Goal: Task Accomplishment & Management: Use online tool/utility

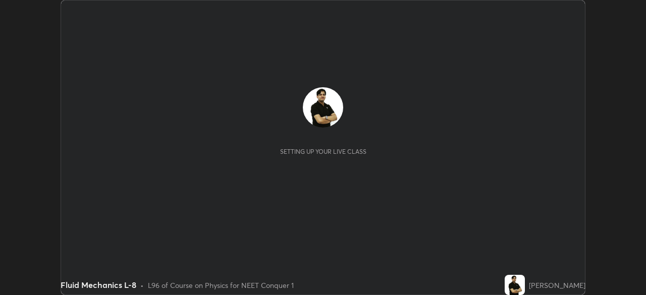
scroll to position [295, 646]
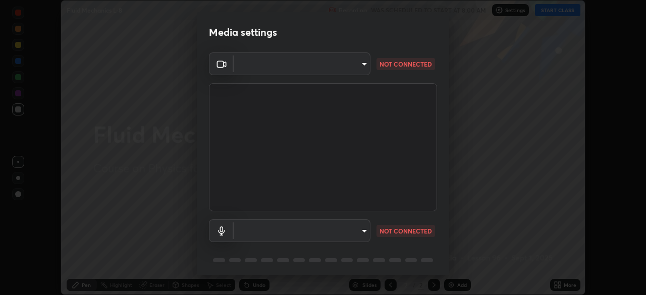
type input "ef407f58ae65e10c1af5a040b6eccf178273e27ca296938399710cc3d85b5032"
type input "communications"
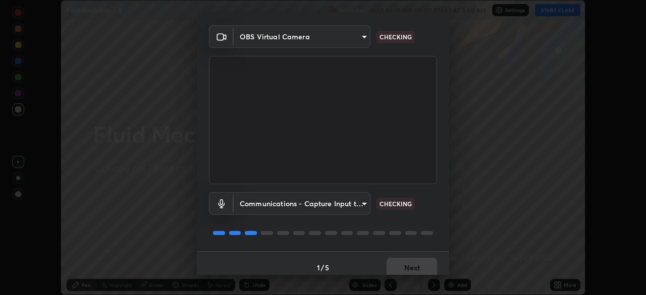
scroll to position [36, 0]
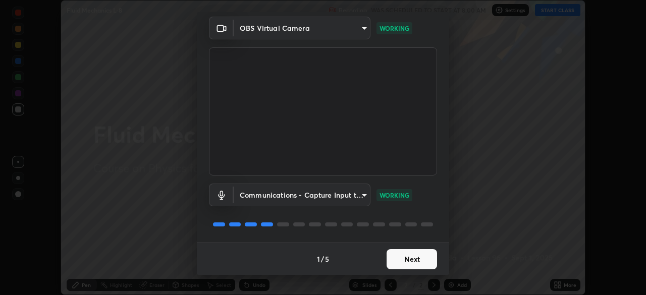
click at [406, 262] on button "Next" at bounding box center [412, 259] width 51 height 20
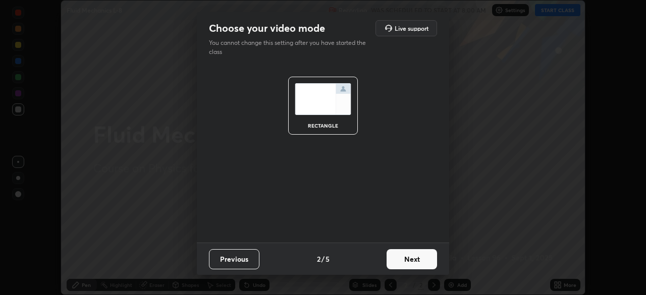
click at [414, 264] on button "Next" at bounding box center [412, 259] width 51 height 20
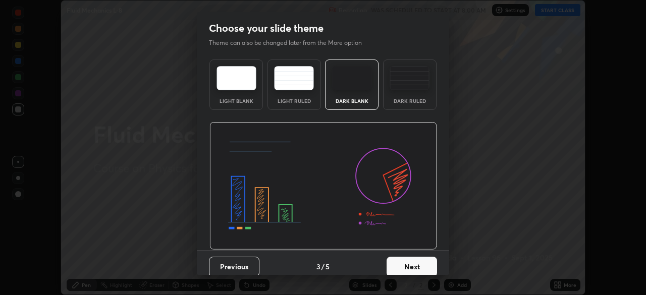
click at [420, 268] on button "Next" at bounding box center [412, 267] width 51 height 20
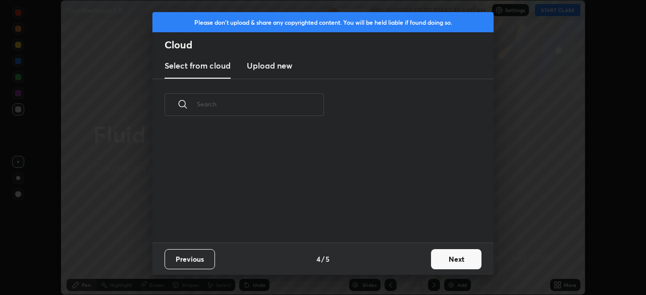
click at [451, 259] on button "Next" at bounding box center [456, 259] width 51 height 20
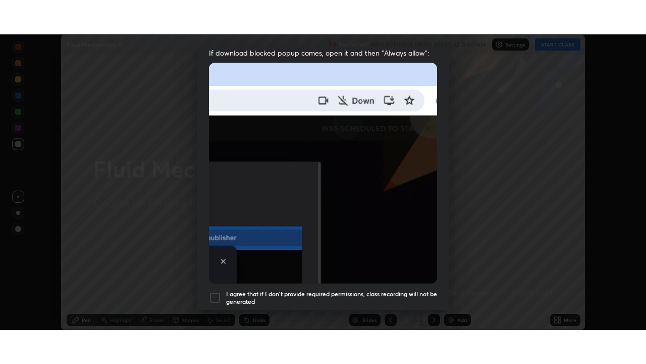
scroll to position [242, 0]
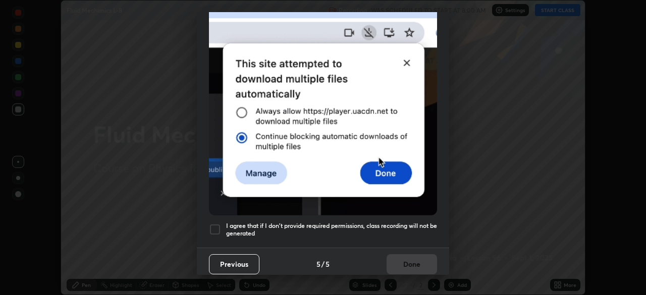
click at [214, 226] on div at bounding box center [215, 230] width 12 height 12
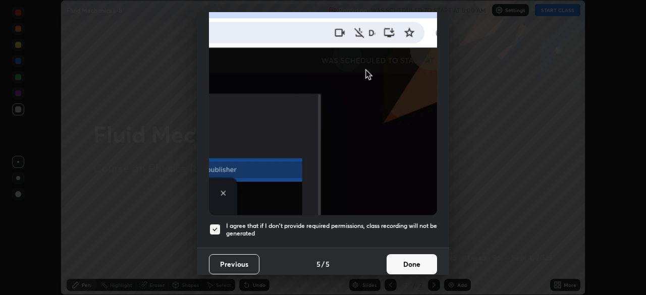
click at [394, 262] on button "Done" at bounding box center [412, 265] width 51 height 20
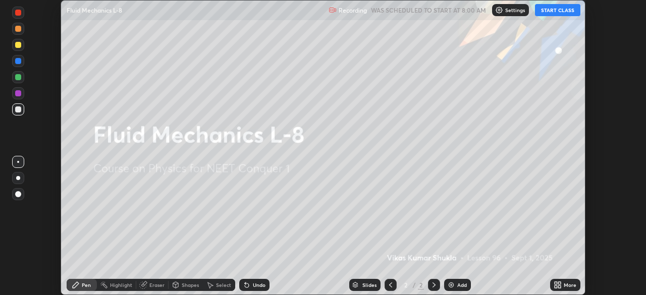
click at [551, 14] on button "START CLASS" at bounding box center [557, 10] width 45 height 12
click at [560, 283] on icon at bounding box center [560, 283] width 3 height 3
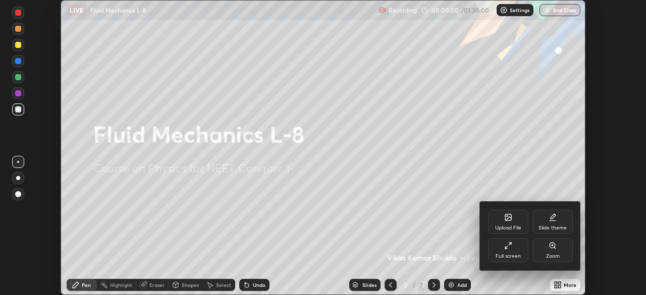
click at [510, 253] on div "Full screen" at bounding box center [508, 250] width 40 height 24
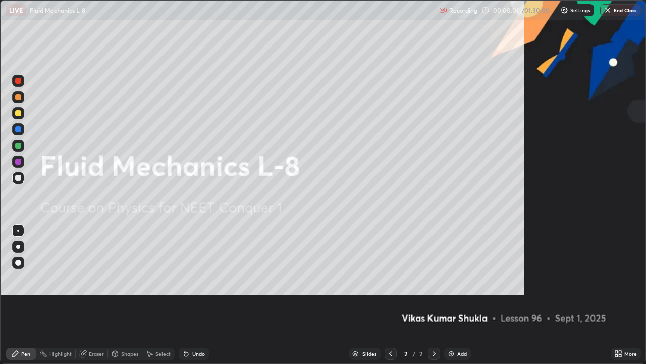
scroll to position [364, 646]
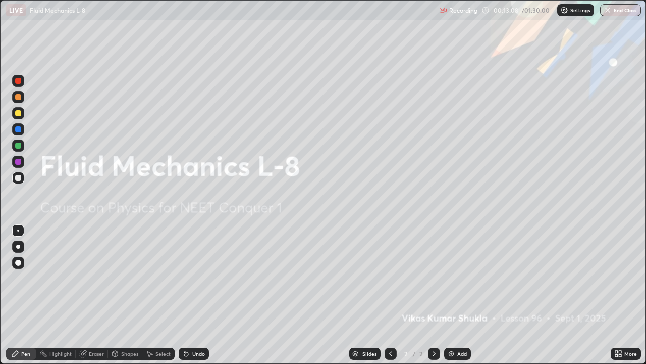
click at [459, 295] on div "Add" at bounding box center [463, 353] width 10 height 5
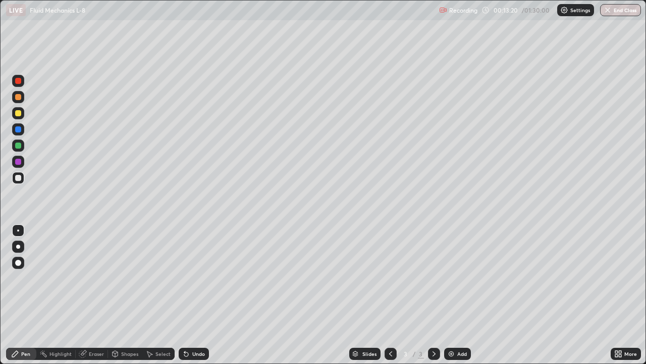
click at [22, 113] on div at bounding box center [18, 113] width 12 height 12
click at [19, 96] on div at bounding box center [18, 97] width 6 height 6
click at [132, 295] on div "Shapes" at bounding box center [129, 353] width 17 height 5
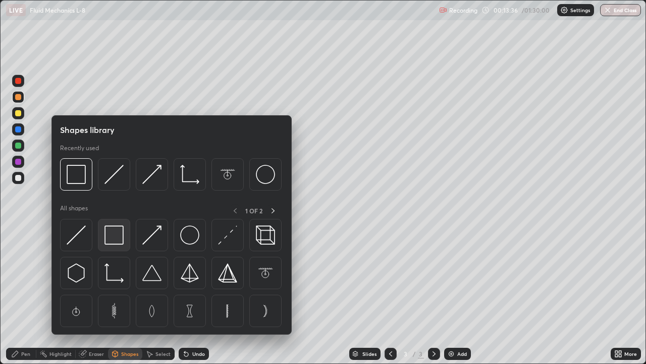
click at [119, 240] on img at bounding box center [114, 234] width 19 height 19
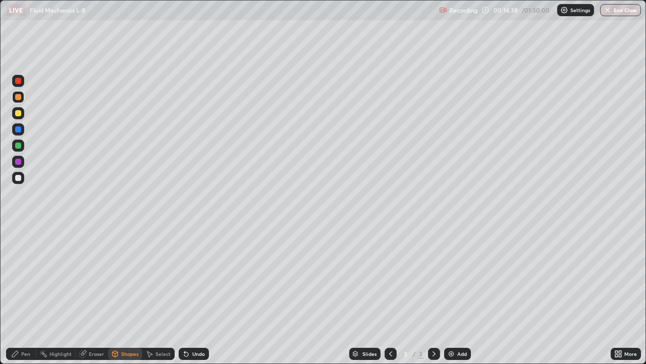
click at [130, 295] on div "Shapes" at bounding box center [125, 353] width 34 height 12
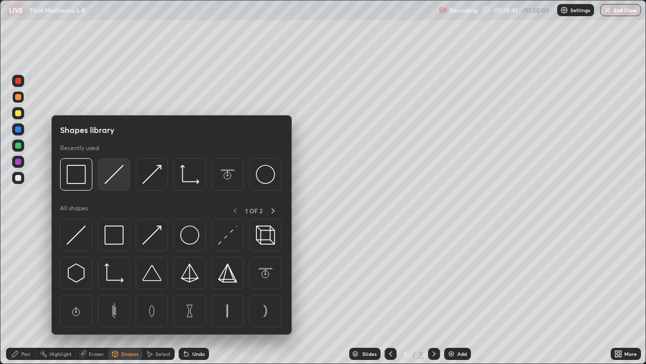
click at [112, 176] on img at bounding box center [114, 174] width 19 height 19
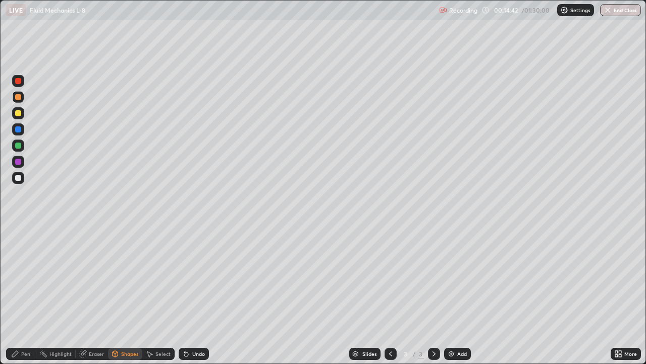
click at [19, 99] on div at bounding box center [18, 97] width 6 height 6
click at [126, 295] on div "Shapes" at bounding box center [129, 353] width 17 height 5
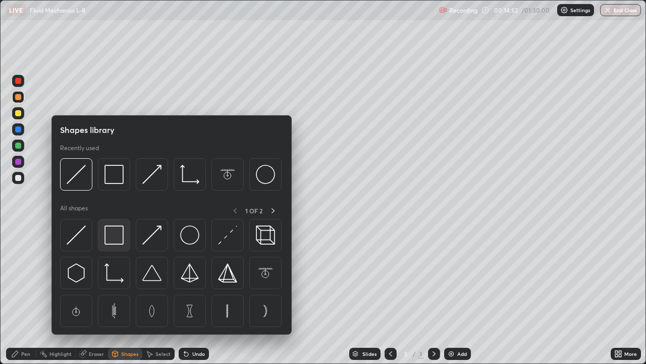
click at [121, 239] on img at bounding box center [114, 234] width 19 height 19
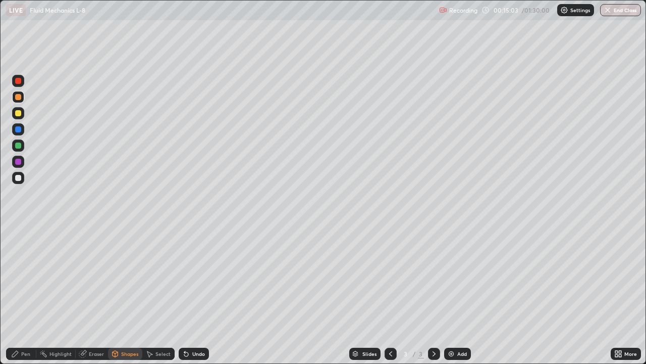
click at [125, 295] on div "Shapes" at bounding box center [129, 353] width 17 height 5
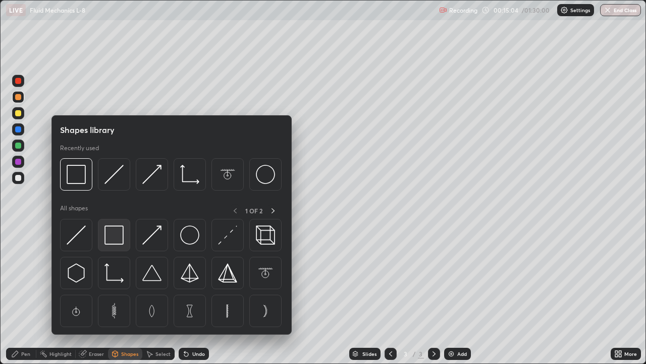
click at [113, 235] on img at bounding box center [114, 234] width 19 height 19
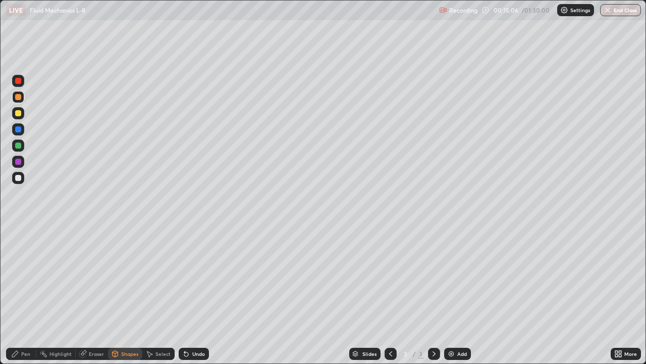
click at [20, 146] on div at bounding box center [18, 145] width 6 height 6
click at [20, 177] on div at bounding box center [18, 178] width 6 height 6
click at [23, 295] on div "Pen" at bounding box center [25, 353] width 9 height 5
click at [16, 161] on div at bounding box center [18, 162] width 6 height 6
click at [18, 98] on div at bounding box center [18, 97] width 6 height 6
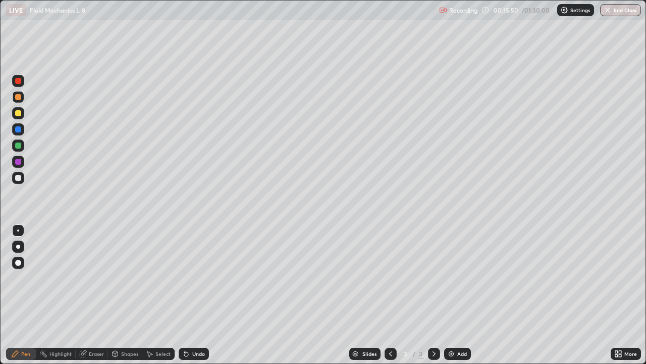
click at [17, 178] on div at bounding box center [18, 178] width 6 height 6
click at [20, 145] on div at bounding box center [18, 145] width 6 height 6
click at [18, 113] on div at bounding box center [18, 113] width 6 height 6
click at [18, 162] on div at bounding box center [18, 162] width 6 height 6
click at [17, 80] on div at bounding box center [18, 81] width 6 height 6
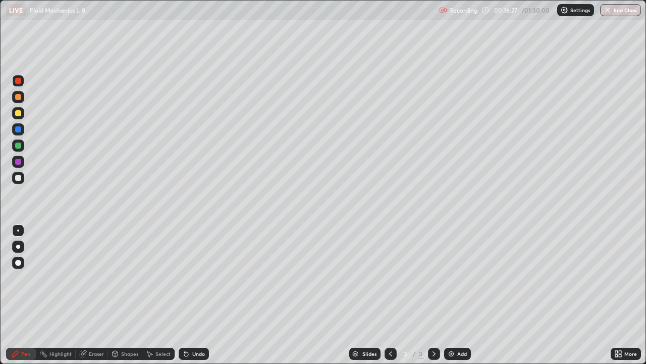
click at [131, 295] on div "Shapes" at bounding box center [125, 353] width 34 height 12
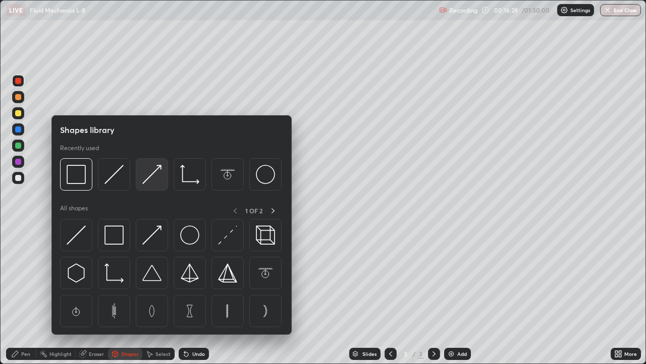
click at [149, 175] on img at bounding box center [151, 174] width 19 height 19
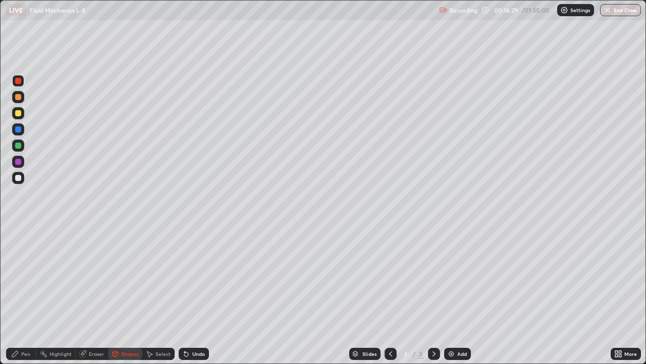
click at [18, 176] on div at bounding box center [18, 178] width 6 height 6
click at [23, 295] on div "Pen" at bounding box center [25, 353] width 9 height 5
click at [19, 179] on div at bounding box center [18, 178] width 6 height 6
click at [19, 163] on div at bounding box center [18, 162] width 6 height 6
click at [17, 79] on div at bounding box center [18, 81] width 6 height 6
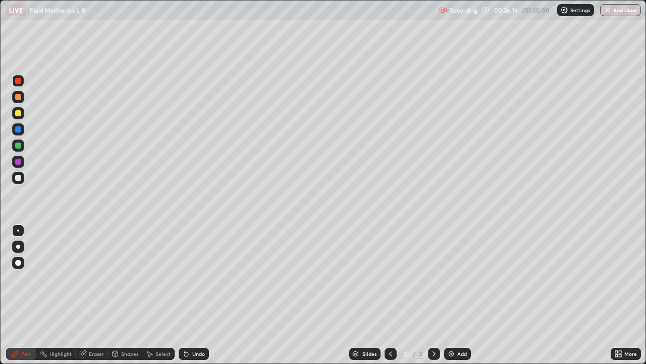
click at [456, 295] on div "Add" at bounding box center [457, 353] width 27 height 12
click at [19, 181] on div at bounding box center [18, 178] width 12 height 12
click at [121, 295] on div "Shapes" at bounding box center [125, 353] width 34 height 12
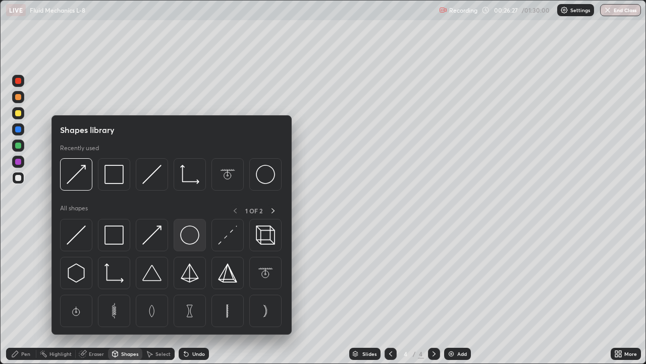
click at [186, 238] on img at bounding box center [189, 234] width 19 height 19
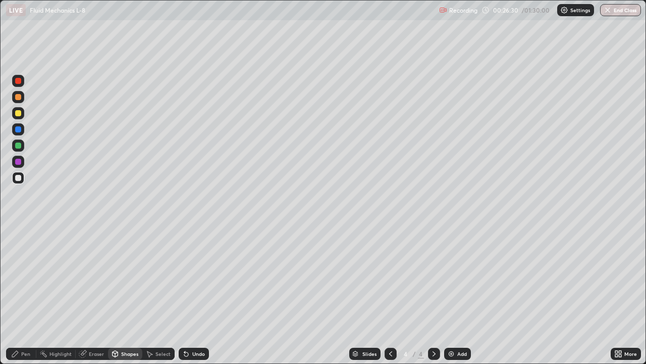
click at [20, 114] on div at bounding box center [18, 113] width 6 height 6
click at [27, 295] on div "Pen" at bounding box center [21, 353] width 30 height 12
click at [20, 180] on div at bounding box center [18, 178] width 6 height 6
click at [20, 145] on div at bounding box center [18, 145] width 6 height 6
click at [130, 295] on div "Shapes" at bounding box center [129, 353] width 17 height 5
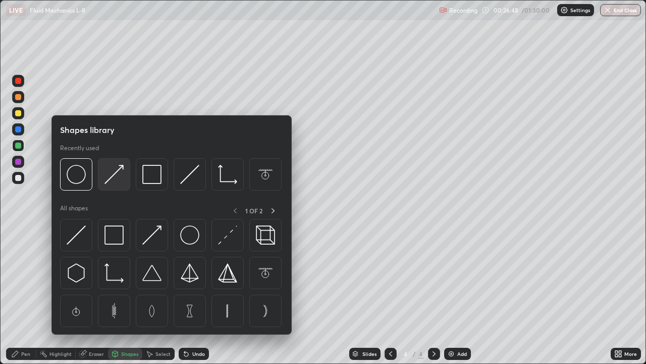
click at [110, 178] on img at bounding box center [114, 174] width 19 height 19
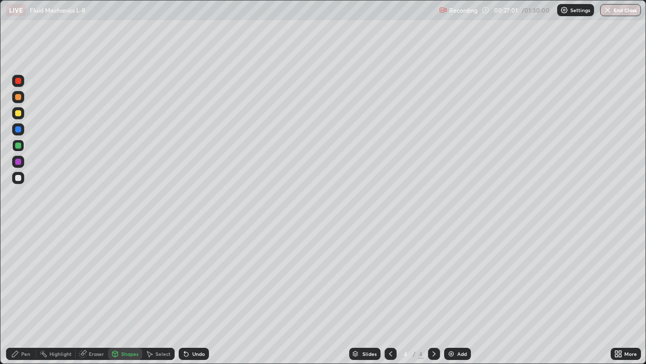
click at [23, 295] on div "Pen" at bounding box center [25, 353] width 9 height 5
click at [18, 177] on div at bounding box center [18, 178] width 6 height 6
click at [19, 114] on div at bounding box center [18, 113] width 6 height 6
click at [20, 97] on div at bounding box center [18, 97] width 6 height 6
click at [18, 146] on div at bounding box center [18, 145] width 6 height 6
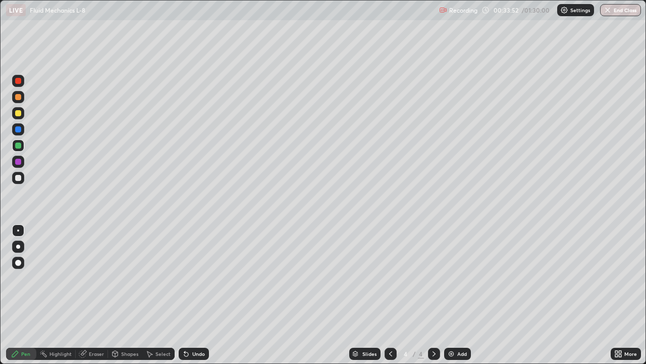
click at [455, 295] on div "Add" at bounding box center [457, 353] width 27 height 12
click at [129, 295] on div "Shapes" at bounding box center [129, 353] width 17 height 5
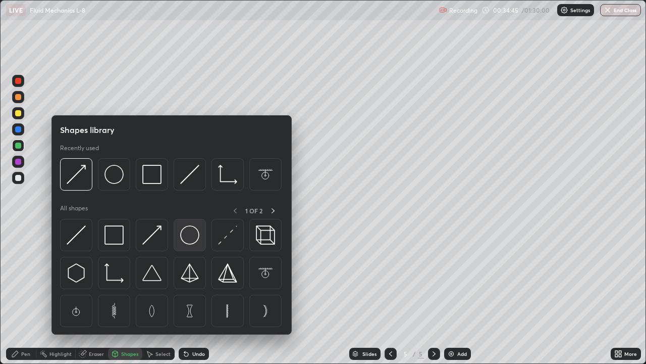
click at [188, 237] on img at bounding box center [189, 234] width 19 height 19
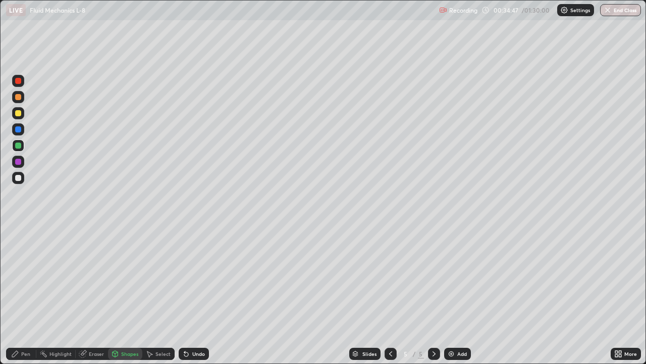
click at [19, 113] on div at bounding box center [18, 113] width 6 height 6
click at [95, 295] on div "Eraser" at bounding box center [96, 353] width 15 height 5
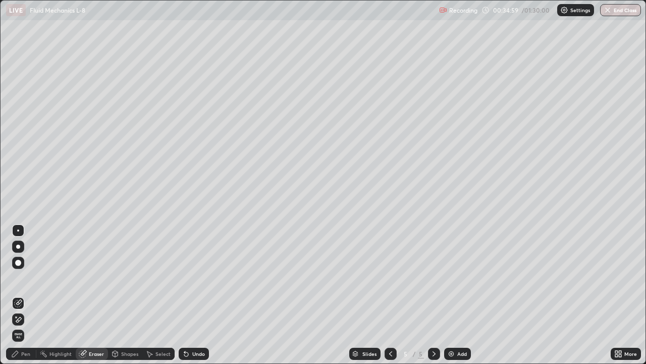
click at [135, 295] on div "Shapes" at bounding box center [129, 353] width 17 height 5
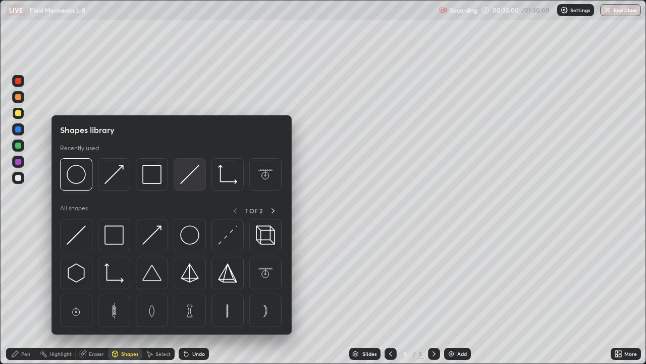
click at [189, 177] on img at bounding box center [189, 174] width 19 height 19
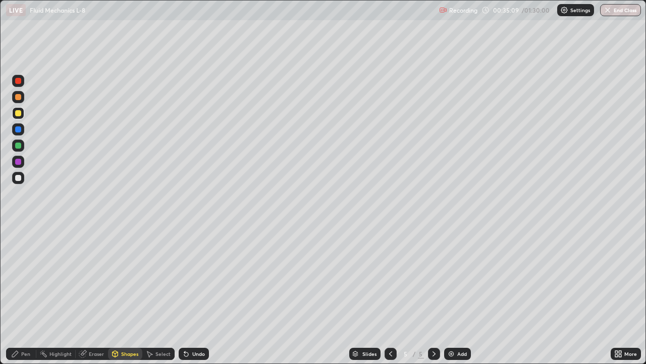
click at [19, 295] on div "Pen" at bounding box center [21, 353] width 30 height 12
click at [17, 178] on div at bounding box center [18, 178] width 6 height 6
click at [451, 295] on img at bounding box center [451, 353] width 8 height 8
click at [127, 295] on div "Shapes" at bounding box center [129, 353] width 17 height 5
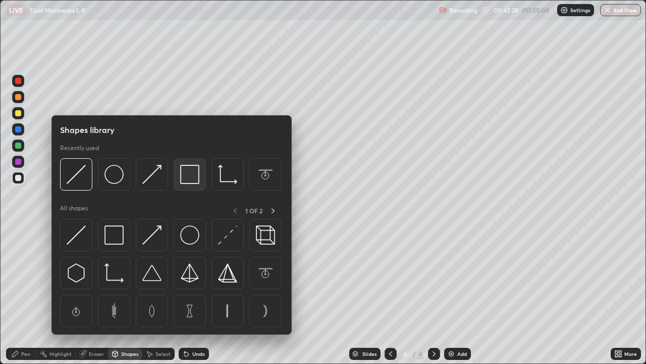
click at [183, 182] on img at bounding box center [189, 174] width 19 height 19
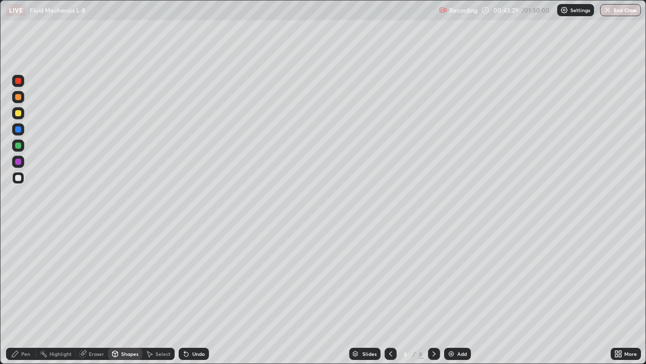
click at [19, 98] on div at bounding box center [18, 97] width 6 height 6
click at [18, 131] on div at bounding box center [18, 129] width 6 height 6
click at [20, 179] on div at bounding box center [18, 178] width 6 height 6
click at [89, 295] on div "Eraser" at bounding box center [96, 353] width 15 height 5
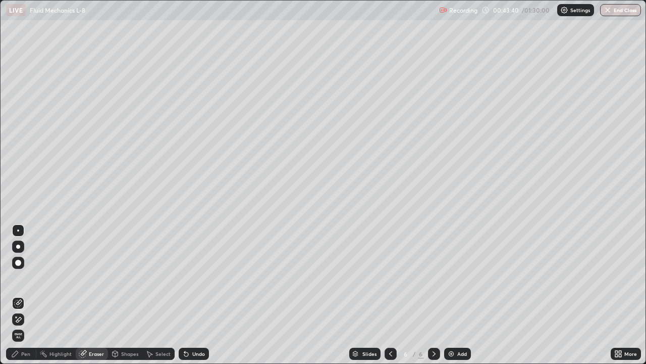
click at [25, 295] on div "Pen" at bounding box center [25, 353] width 9 height 5
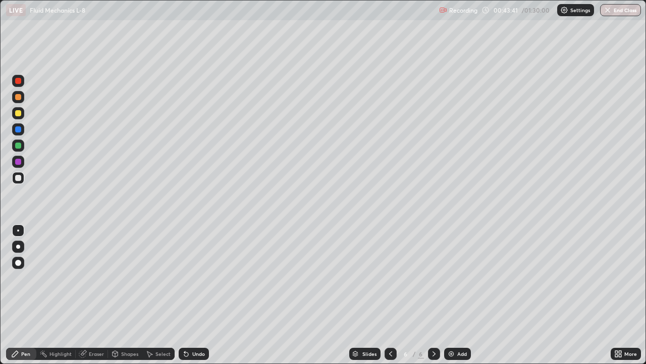
click at [18, 130] on div at bounding box center [18, 129] width 6 height 6
click at [132, 295] on div "Shapes" at bounding box center [129, 353] width 17 height 5
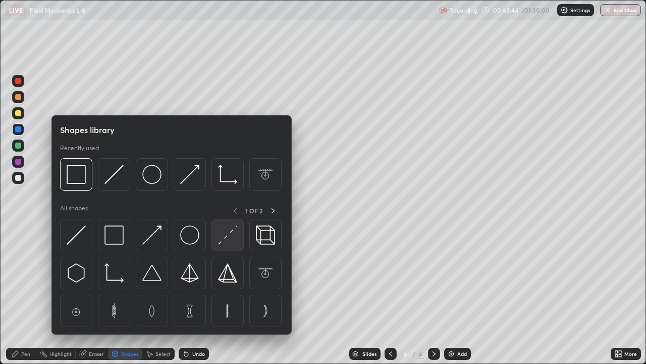
click at [221, 238] on img at bounding box center [227, 234] width 19 height 19
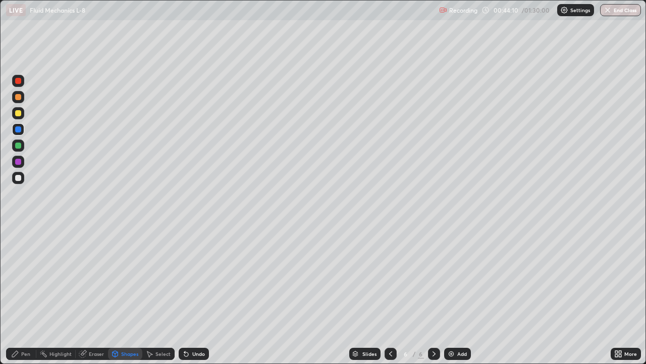
click at [94, 295] on div "Eraser" at bounding box center [96, 353] width 15 height 5
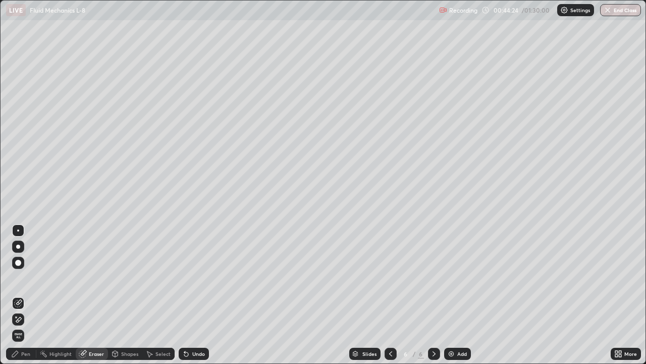
click at [130, 295] on div "Shapes" at bounding box center [125, 353] width 34 height 12
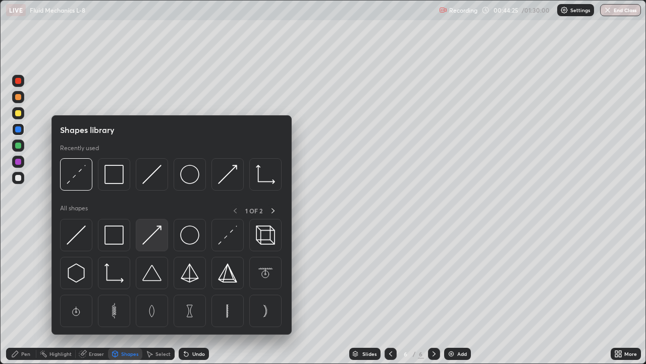
click at [151, 227] on img at bounding box center [151, 234] width 19 height 19
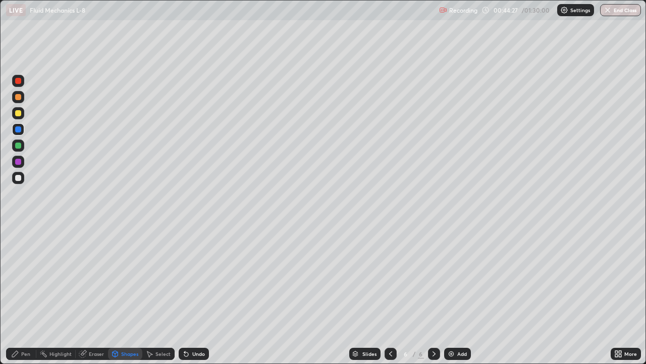
click at [18, 114] on div at bounding box center [18, 113] width 6 height 6
click at [128, 295] on div "Shapes" at bounding box center [129, 353] width 17 height 5
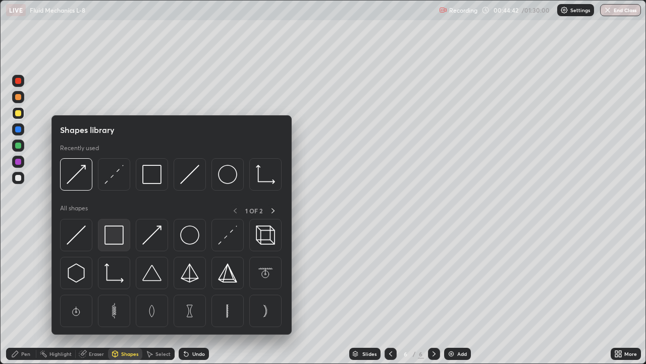
click at [108, 236] on img at bounding box center [114, 234] width 19 height 19
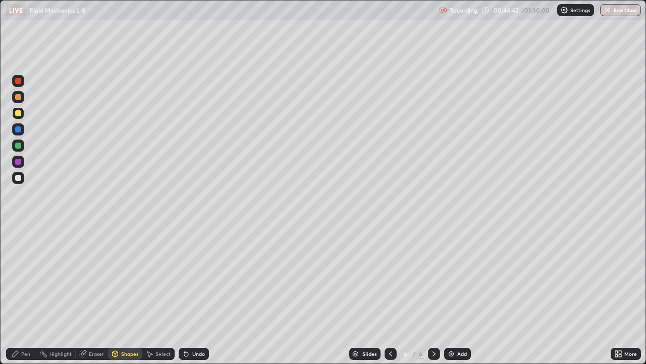
click at [18, 146] on div at bounding box center [18, 145] width 6 height 6
click at [25, 295] on div "Pen" at bounding box center [25, 353] width 9 height 5
click at [19, 180] on div at bounding box center [18, 178] width 6 height 6
click at [16, 161] on div at bounding box center [18, 162] width 6 height 6
click at [18, 115] on div at bounding box center [18, 113] width 6 height 6
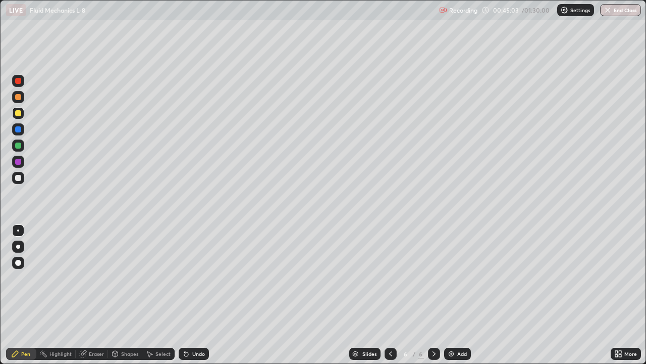
click at [16, 99] on div at bounding box center [18, 97] width 6 height 6
click at [165, 295] on div "Select" at bounding box center [163, 353] width 15 height 5
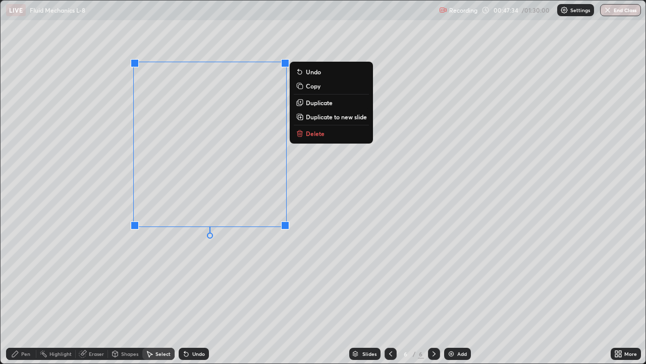
click at [324, 116] on p "Duplicate to new slide" at bounding box center [336, 117] width 61 height 8
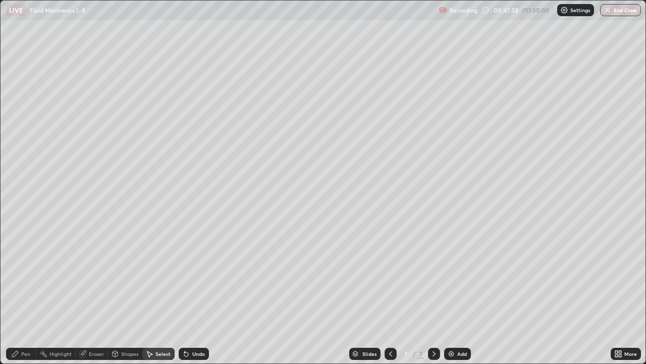
click at [125, 295] on div "Shapes" at bounding box center [125, 353] width 34 height 12
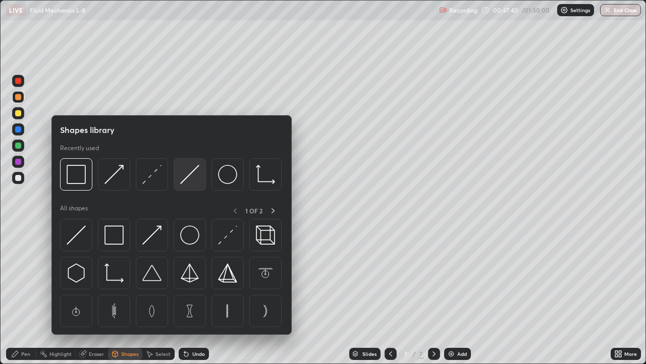
click at [192, 177] on img at bounding box center [189, 174] width 19 height 19
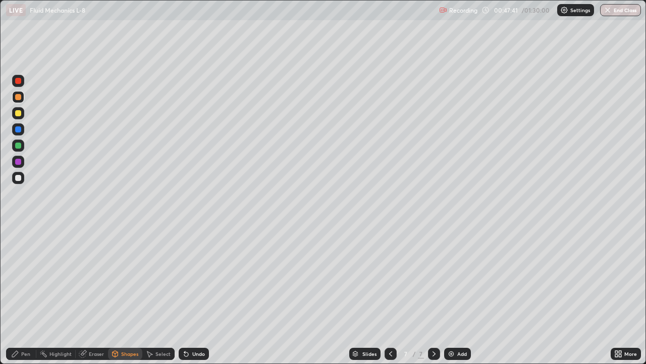
click at [16, 176] on div at bounding box center [18, 178] width 6 height 6
click at [126, 295] on div "Shapes" at bounding box center [129, 353] width 17 height 5
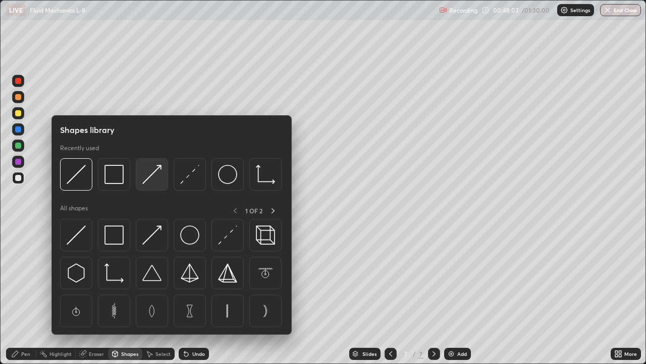
click at [150, 178] on img at bounding box center [151, 174] width 19 height 19
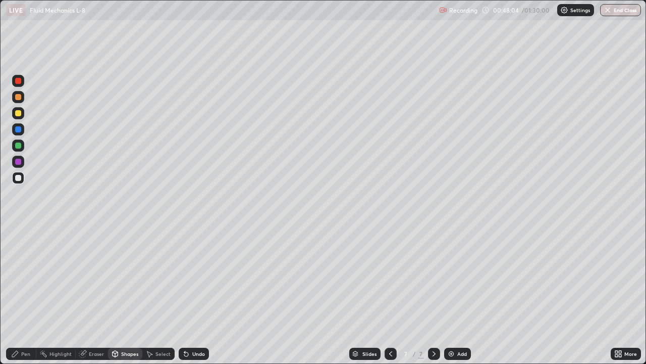
click at [20, 146] on div at bounding box center [18, 145] width 6 height 6
click at [27, 295] on div "Pen" at bounding box center [25, 353] width 9 height 5
click at [19, 179] on div at bounding box center [18, 178] width 6 height 6
click at [99, 295] on div "Eraser" at bounding box center [96, 353] width 15 height 5
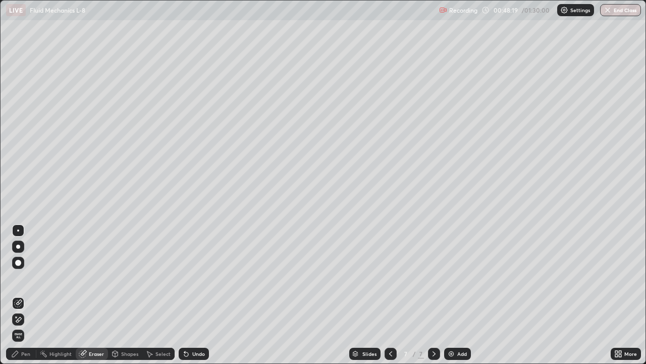
click at [19, 295] on div "Pen" at bounding box center [21, 353] width 30 height 12
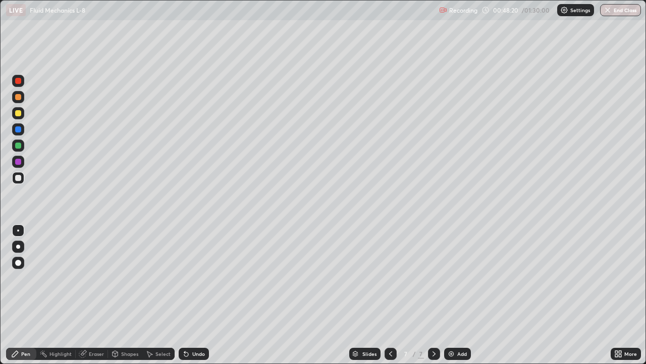
click at [20, 163] on div at bounding box center [18, 162] width 6 height 6
click at [20, 177] on div at bounding box center [18, 178] width 6 height 6
click at [18, 115] on div at bounding box center [18, 113] width 6 height 6
click at [191, 295] on div "Undo" at bounding box center [194, 353] width 30 height 12
click at [160, 295] on div "Select" at bounding box center [163, 353] width 15 height 5
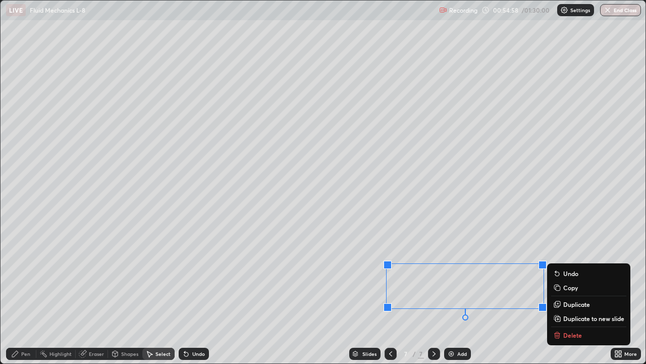
click at [576, 295] on p "Duplicate to new slide" at bounding box center [594, 318] width 61 height 8
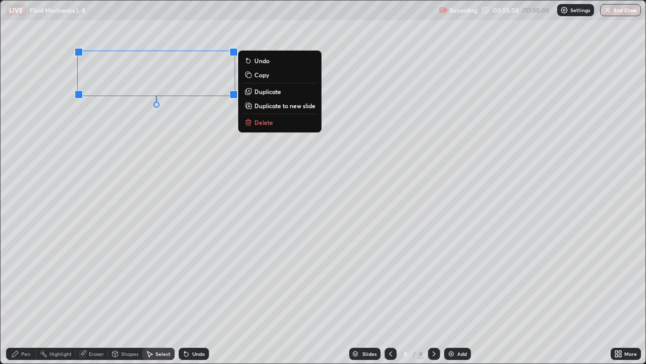
click at [128, 189] on div "0 ° Undo Copy Duplicate Duplicate to new slide Delete" at bounding box center [323, 182] width 645 height 363
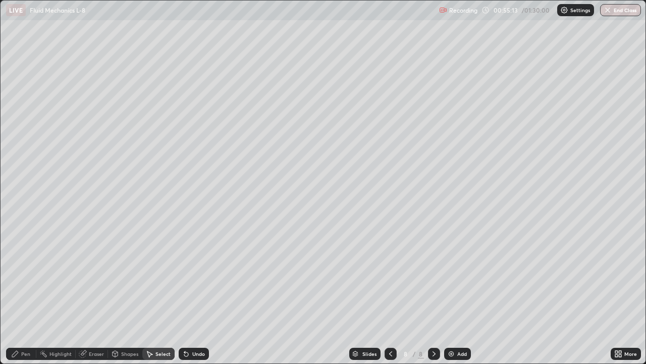
click at [22, 295] on div "Pen" at bounding box center [25, 353] width 9 height 5
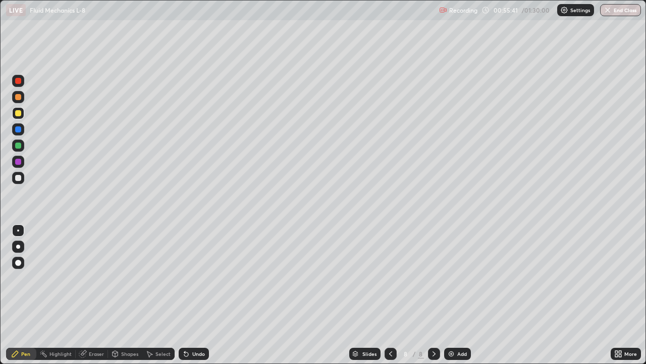
click at [391, 295] on icon at bounding box center [391, 353] width 8 height 8
click at [433, 295] on div at bounding box center [434, 353] width 12 height 20
click at [21, 179] on div at bounding box center [18, 178] width 6 height 6
click at [193, 295] on div "Undo" at bounding box center [198, 353] width 13 height 5
click at [389, 295] on icon at bounding box center [391, 353] width 8 height 8
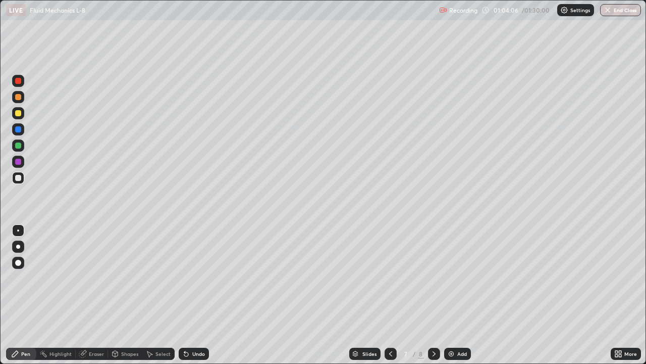
click at [163, 295] on div "Select" at bounding box center [163, 353] width 15 height 5
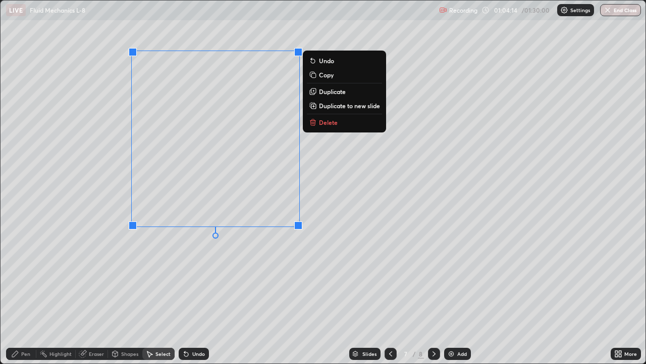
click at [347, 107] on p "Duplicate to new slide" at bounding box center [349, 106] width 61 height 8
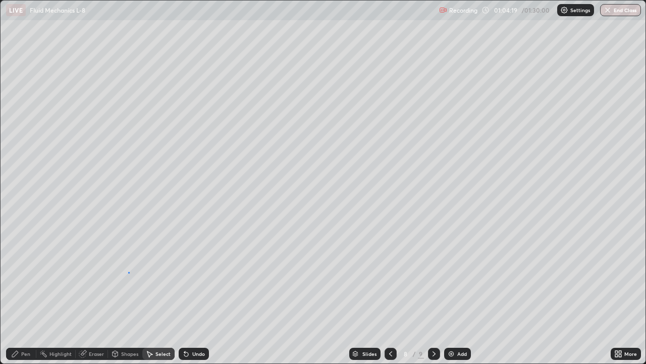
click at [128, 272] on div "0 ° Undo Copy Duplicate Duplicate to new slide Delete" at bounding box center [323, 182] width 645 height 363
click at [98, 295] on div "Eraser" at bounding box center [96, 353] width 15 height 5
click at [29, 295] on div "Pen" at bounding box center [21, 353] width 30 height 12
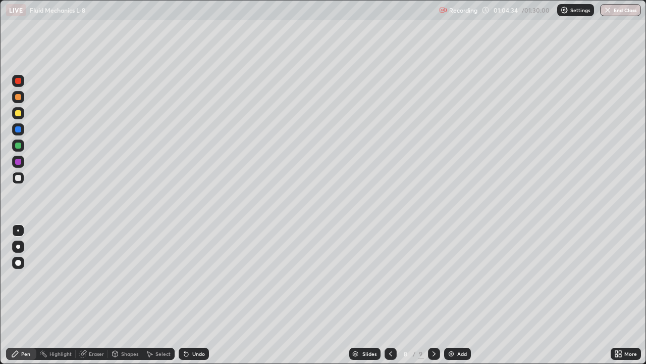
click at [197, 295] on div "Undo" at bounding box center [198, 353] width 13 height 5
click at [188, 295] on icon at bounding box center [186, 353] width 8 height 8
click at [22, 132] on div at bounding box center [18, 129] width 12 height 12
click at [201, 295] on div "Undo" at bounding box center [198, 353] width 13 height 5
click at [20, 178] on div at bounding box center [18, 178] width 6 height 6
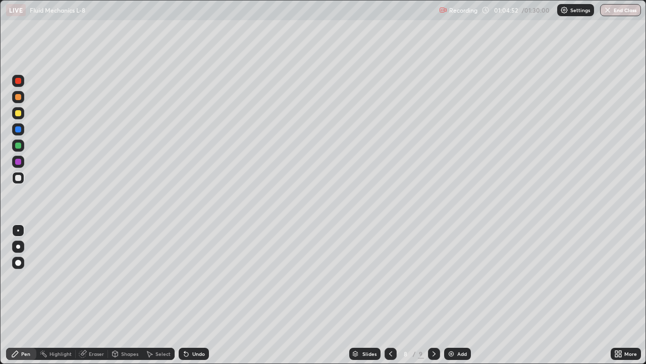
click at [22, 295] on div "Pen" at bounding box center [25, 353] width 9 height 5
click at [19, 131] on div at bounding box center [18, 129] width 6 height 6
click at [19, 113] on div at bounding box center [18, 113] width 6 height 6
click at [22, 181] on div at bounding box center [18, 178] width 12 height 12
click at [389, 295] on icon at bounding box center [391, 353] width 8 height 8
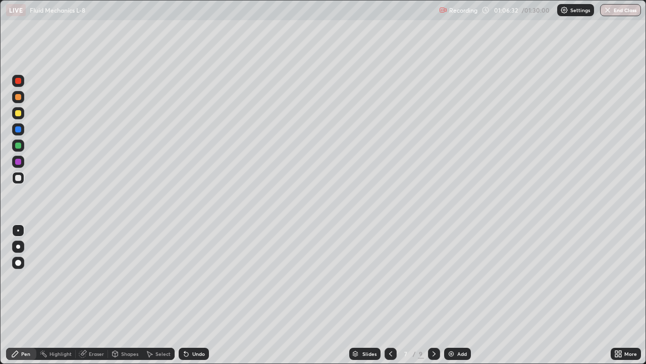
click at [433, 295] on icon at bounding box center [434, 353] width 8 height 8
click at [434, 295] on icon at bounding box center [434, 353] width 8 height 8
click at [390, 295] on icon at bounding box center [391, 353] width 8 height 8
click at [433, 295] on icon at bounding box center [434, 353] width 8 height 8
click at [390, 295] on div at bounding box center [391, 353] width 12 height 12
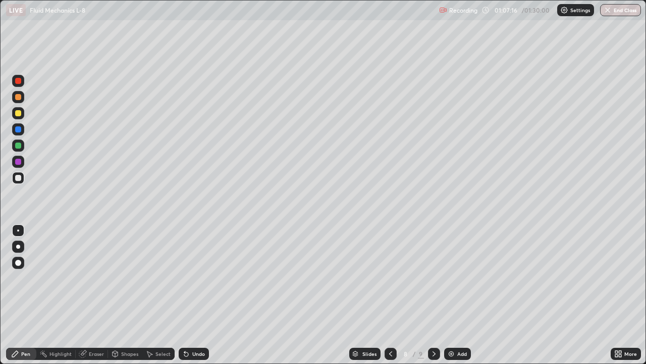
click at [395, 295] on div at bounding box center [391, 353] width 12 height 12
click at [436, 295] on div at bounding box center [434, 353] width 12 height 20
click at [392, 295] on icon at bounding box center [391, 353] width 8 height 8
click at [195, 295] on div "Undo" at bounding box center [198, 353] width 13 height 5
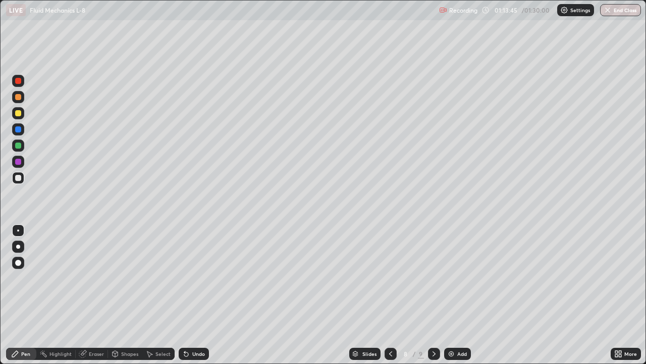
click at [432, 295] on icon at bounding box center [434, 353] width 8 height 8
click at [454, 295] on img at bounding box center [451, 353] width 8 height 8
click at [20, 113] on div at bounding box center [18, 113] width 6 height 6
click at [163, 295] on div "Select" at bounding box center [163, 353] width 15 height 5
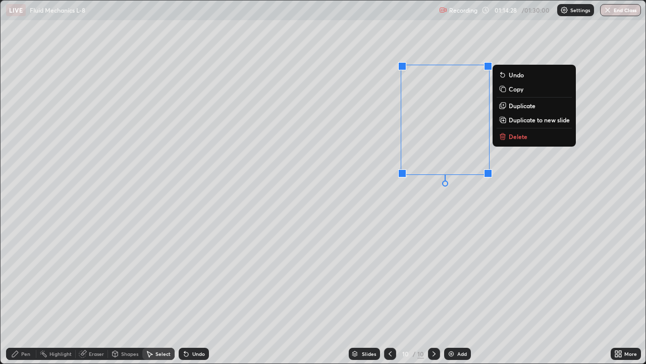
click at [524, 107] on p "Duplicate" at bounding box center [522, 106] width 27 height 8
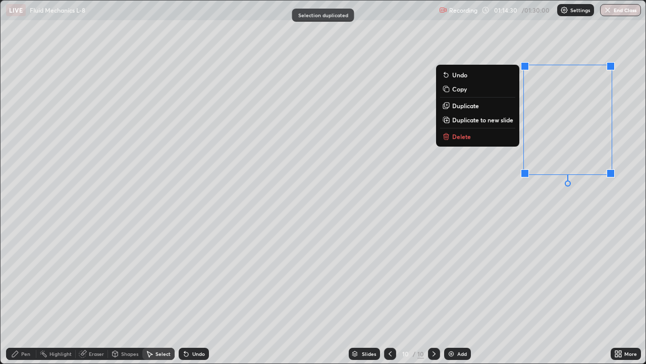
click at [542, 227] on div "0 ° Undo Copy Duplicate Duplicate to new slide Delete" at bounding box center [323, 182] width 645 height 363
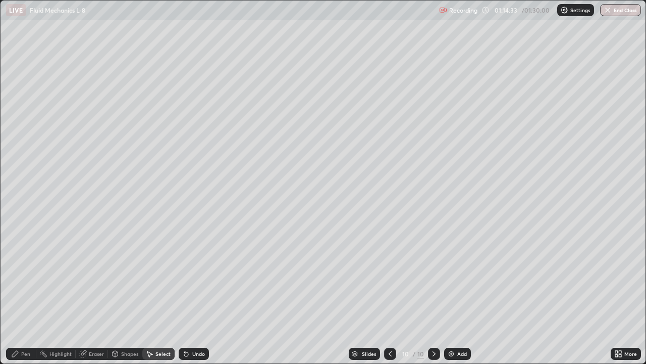
click at [27, 295] on div "Pen" at bounding box center [25, 353] width 9 height 5
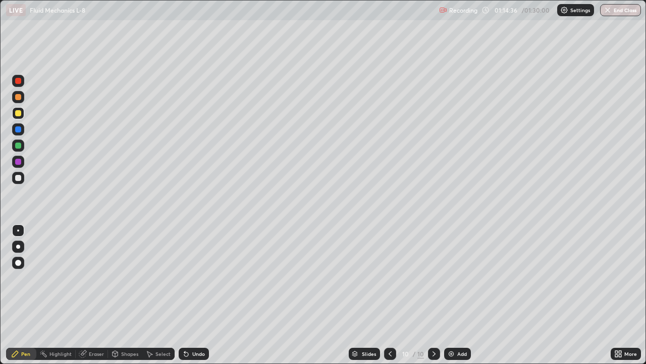
click at [127, 295] on div "Shapes" at bounding box center [125, 353] width 34 height 12
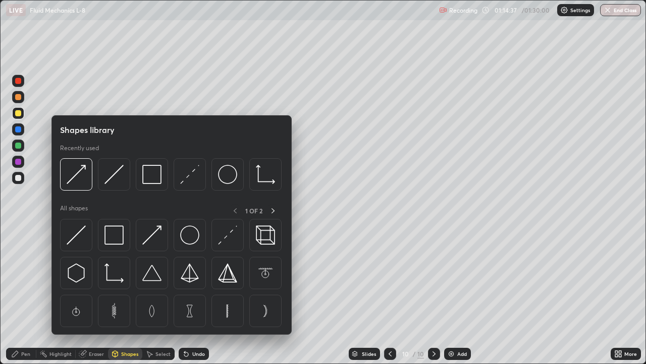
click at [91, 295] on div "Eraser" at bounding box center [96, 353] width 15 height 5
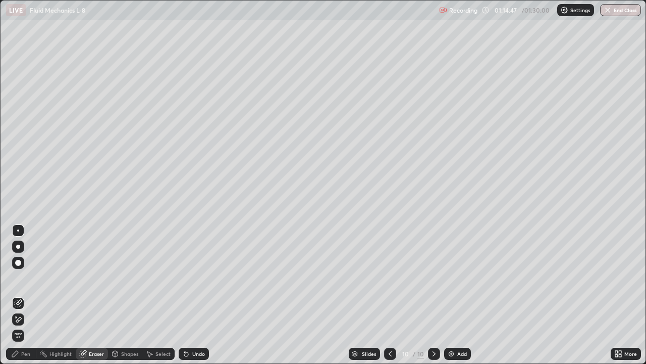
click at [34, 295] on div "Pen" at bounding box center [21, 353] width 30 height 12
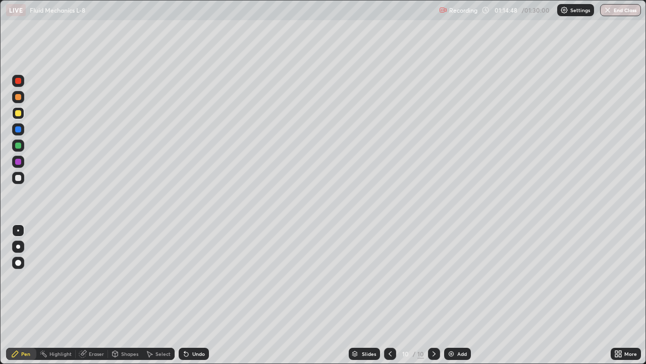
click at [18, 146] on div at bounding box center [18, 145] width 6 height 6
click at [95, 295] on div "Eraser" at bounding box center [96, 353] width 15 height 5
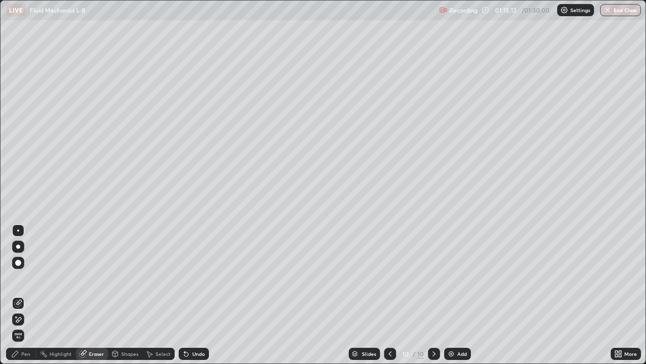
click at [32, 295] on div "Pen" at bounding box center [21, 353] width 30 height 12
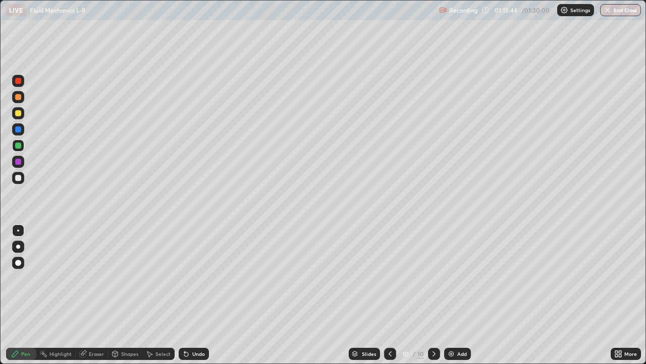
click at [19, 178] on div at bounding box center [18, 178] width 6 height 6
click at [194, 295] on div "Undo" at bounding box center [194, 353] width 30 height 12
click at [456, 295] on div "Add" at bounding box center [457, 353] width 27 height 12
click at [18, 113] on div at bounding box center [18, 113] width 6 height 6
click at [131, 295] on div "Shapes" at bounding box center [125, 353] width 34 height 12
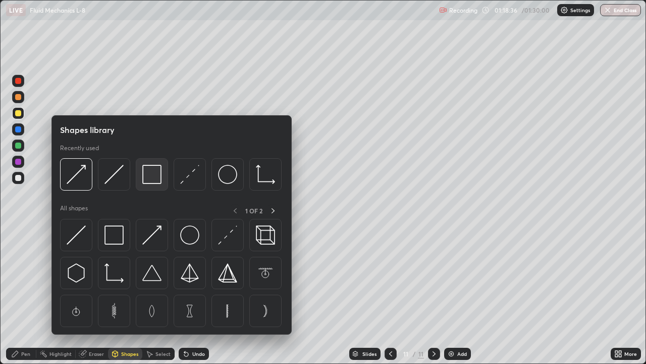
click at [150, 184] on img at bounding box center [151, 174] width 19 height 19
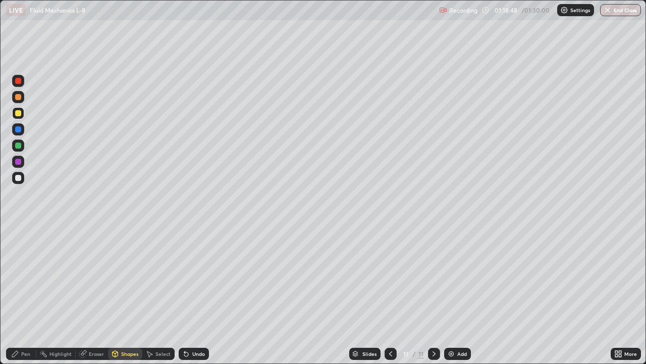
click at [94, 295] on div "Eraser" at bounding box center [96, 353] width 15 height 5
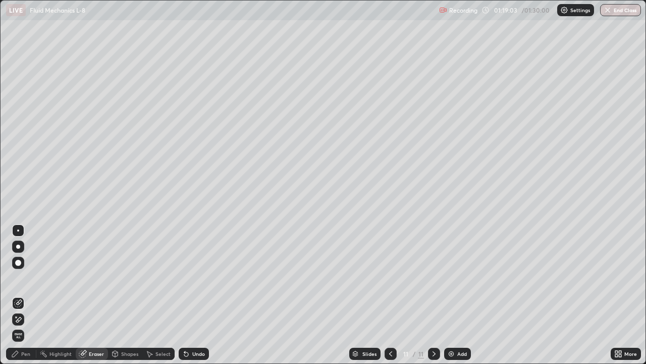
click at [130, 295] on div "Shapes" at bounding box center [125, 353] width 34 height 12
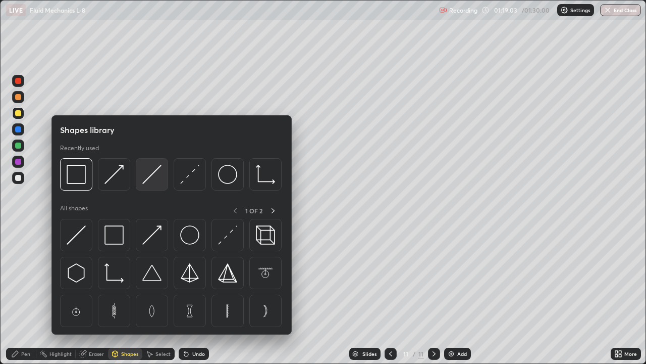
click at [149, 178] on img at bounding box center [151, 174] width 19 height 19
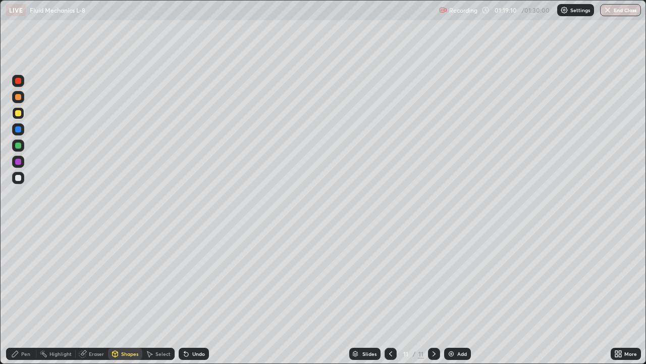
click at [97, 295] on div "Eraser" at bounding box center [96, 353] width 15 height 5
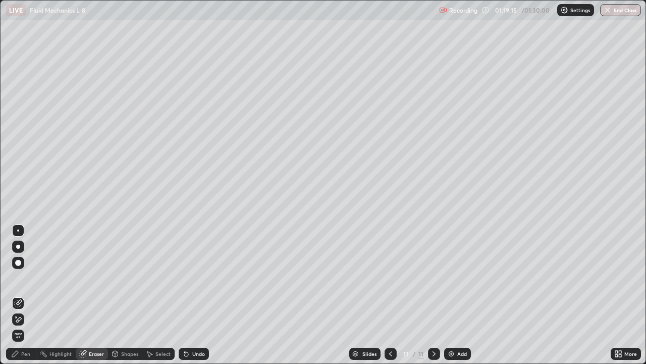
click at [123, 295] on div "Shapes" at bounding box center [125, 353] width 34 height 12
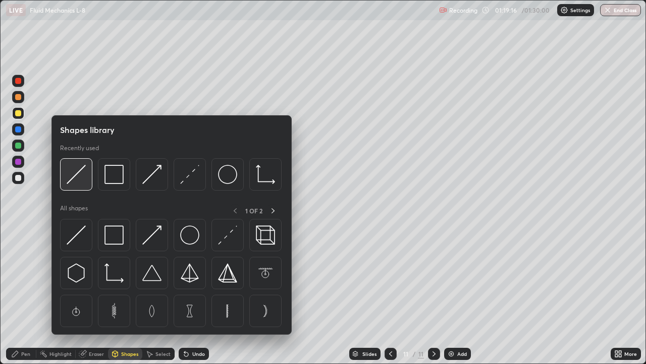
click at [77, 174] on img at bounding box center [76, 174] width 19 height 19
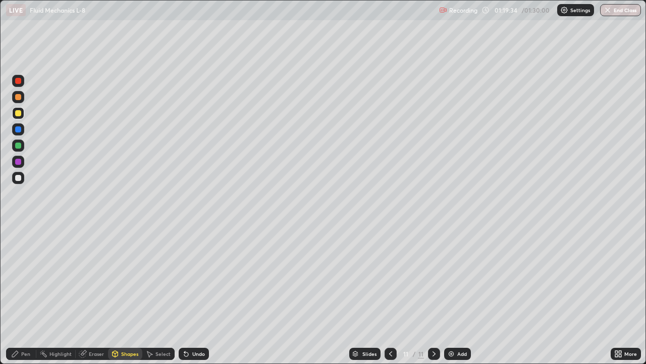
click at [91, 295] on div "Eraser" at bounding box center [96, 353] width 15 height 5
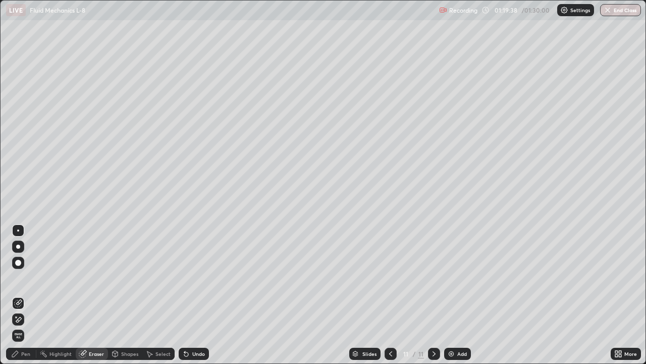
click at [27, 295] on div "Pen" at bounding box center [25, 353] width 9 height 5
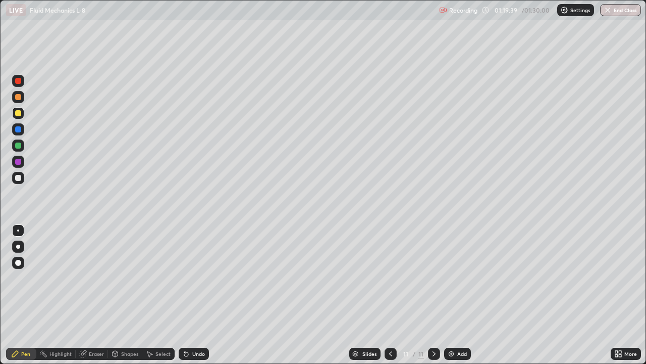
click at [18, 182] on div at bounding box center [18, 178] width 12 height 12
click at [129, 295] on div "Shapes" at bounding box center [129, 353] width 17 height 5
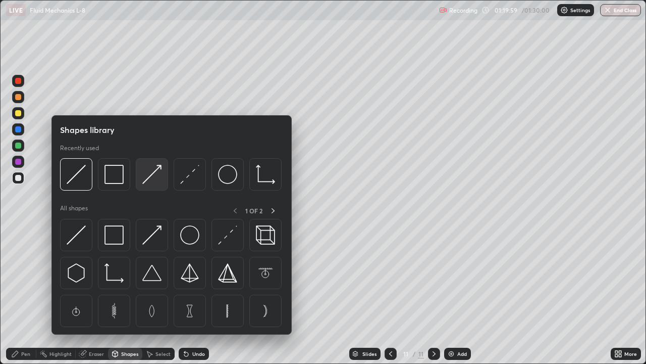
click at [154, 176] on img at bounding box center [151, 174] width 19 height 19
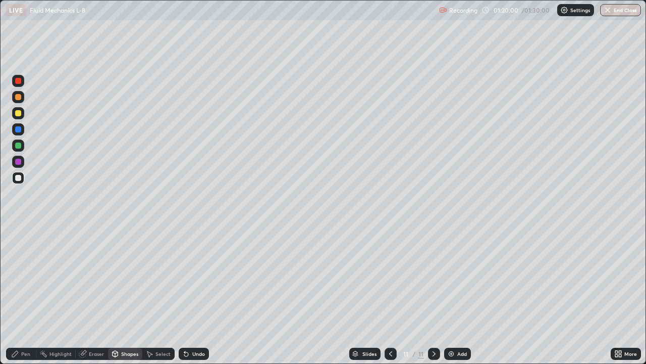
click at [19, 129] on div at bounding box center [18, 129] width 6 height 6
click at [18, 162] on div at bounding box center [18, 162] width 6 height 6
click at [22, 295] on div "Pen" at bounding box center [25, 353] width 9 height 5
click at [17, 262] on div at bounding box center [18, 263] width 6 height 6
click at [20, 178] on div at bounding box center [18, 178] width 6 height 6
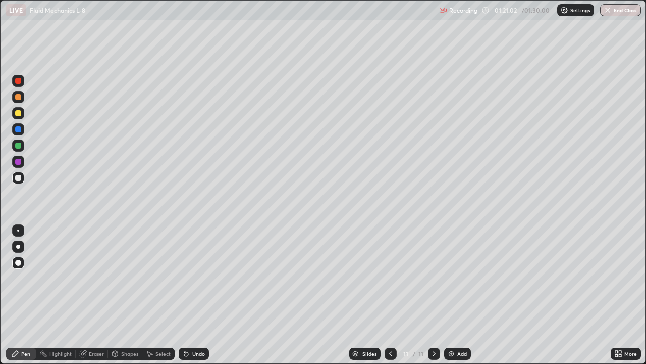
click at [15, 235] on div at bounding box center [18, 230] width 12 height 12
click at [19, 160] on div at bounding box center [18, 162] width 6 height 6
click at [130, 295] on div "Shapes" at bounding box center [129, 353] width 17 height 5
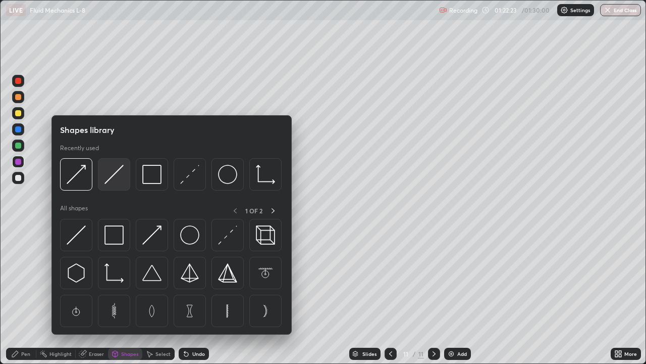
click at [111, 175] on img at bounding box center [114, 174] width 19 height 19
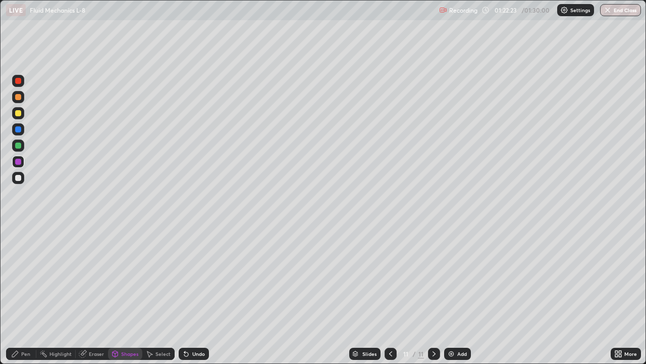
click at [19, 178] on div at bounding box center [18, 178] width 6 height 6
click at [19, 130] on div at bounding box center [18, 129] width 6 height 6
click at [19, 115] on div at bounding box center [18, 113] width 6 height 6
click at [20, 295] on div "Pen" at bounding box center [21, 353] width 30 height 12
click at [18, 179] on div at bounding box center [18, 178] width 6 height 6
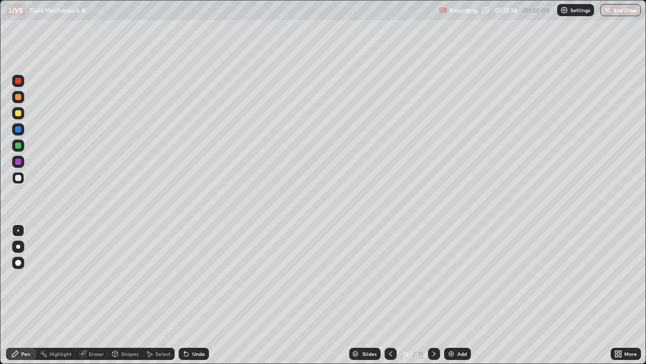
click at [18, 145] on div at bounding box center [18, 145] width 6 height 6
click at [619, 7] on button "End Class" at bounding box center [621, 10] width 41 height 12
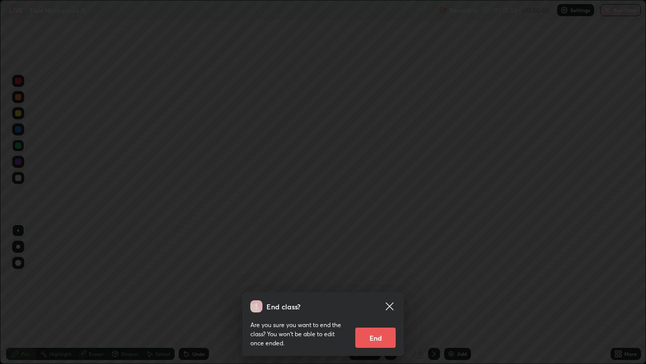
click at [533, 85] on div "End class? Are you sure you want to end the class? You won’t be able to edit on…" at bounding box center [323, 182] width 646 height 364
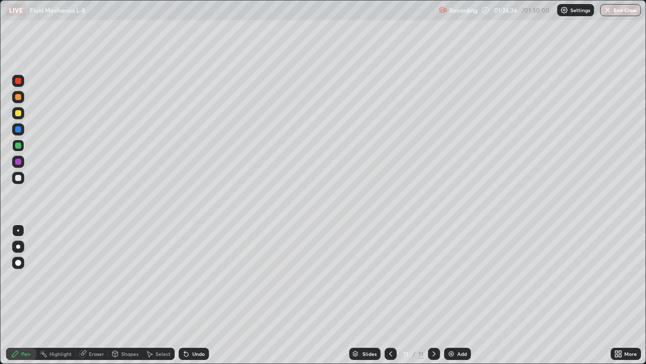
click at [626, 9] on button "End Class" at bounding box center [621, 10] width 41 height 12
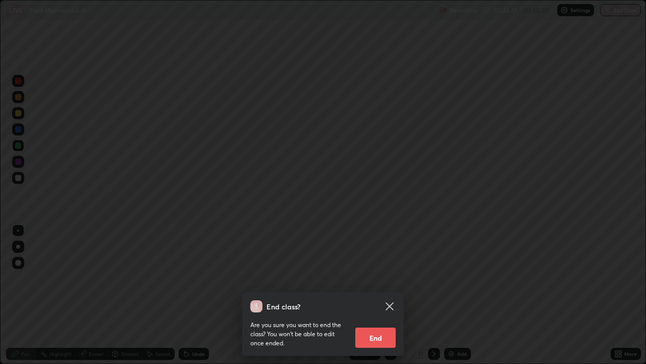
click at [385, 295] on button "End" at bounding box center [376, 337] width 40 height 20
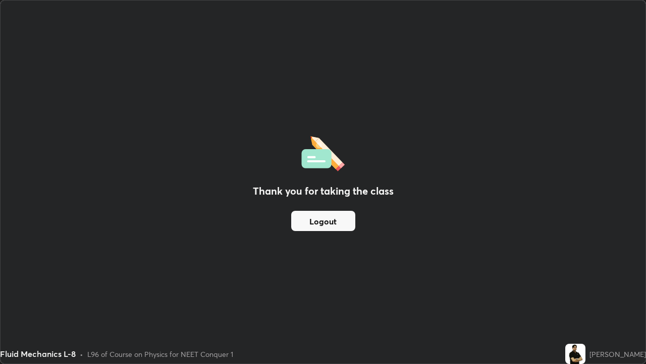
click at [341, 222] on button "Logout" at bounding box center [323, 221] width 64 height 20
